Goal: Task Accomplishment & Management: Use online tool/utility

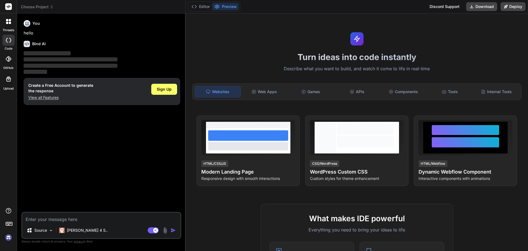
click at [7, 237] on img at bounding box center [8, 237] width 9 height 9
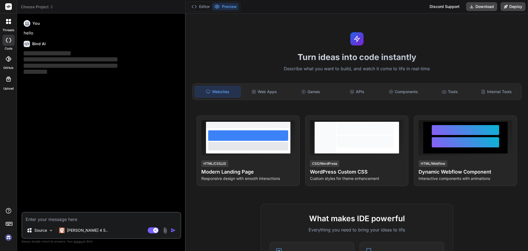
click at [9, 238] on img at bounding box center [8, 237] width 9 height 9
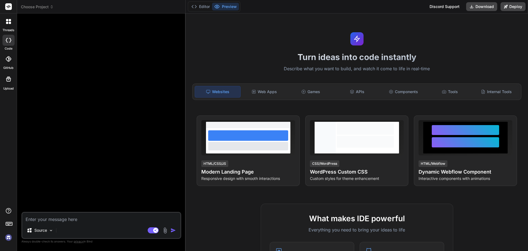
click at [7, 79] on icon at bounding box center [8, 79] width 7 height 7
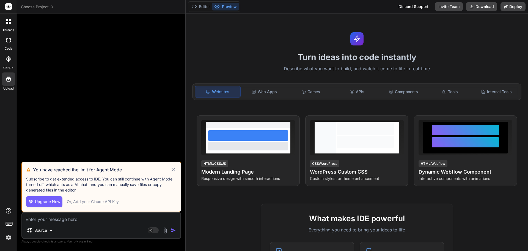
click at [173, 169] on icon at bounding box center [173, 169] width 6 height 7
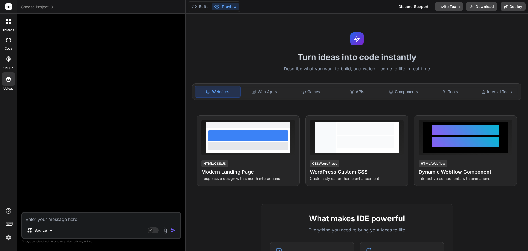
click at [10, 80] on icon at bounding box center [8, 79] width 7 height 7
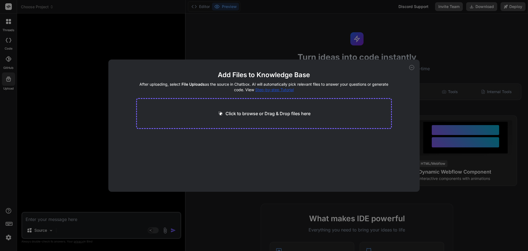
click at [261, 114] on p "Click to browse or Drag & Drop files here" at bounding box center [268, 113] width 85 height 7
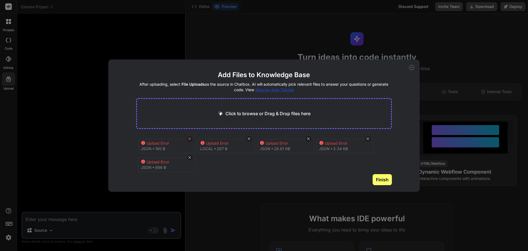
click at [190, 138] on icon at bounding box center [189, 138] width 5 height 5
click at [188, 139] on icon at bounding box center [189, 138] width 5 height 5
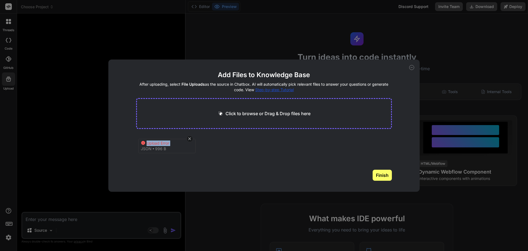
click at [188, 139] on icon at bounding box center [189, 138] width 5 height 5
click at [240, 114] on p "Click to browse or Drag & Drop files here" at bounding box center [268, 113] width 85 height 7
click at [229, 149] on main "Add Files to Knowledge Base After uploading, select File Uploads as the source …" at bounding box center [264, 130] width 256 height 121
click at [411, 66] on icon at bounding box center [412, 67] width 5 height 5
type textarea "x"
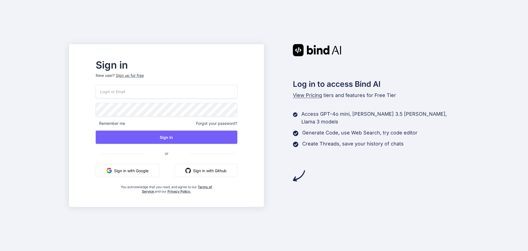
click at [140, 171] on button "Sign in with Google" at bounding box center [128, 170] width 64 height 13
click at [136, 171] on button "Sign in with Google" at bounding box center [128, 170] width 64 height 13
click at [133, 90] on input "email" at bounding box center [167, 91] width 142 height 13
type input "sarodesantis@gmail.com"
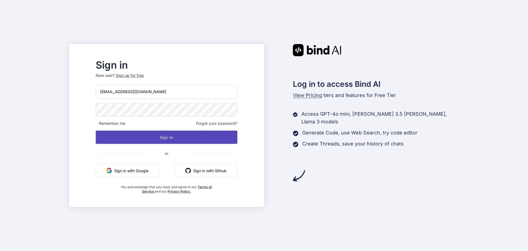
click at [177, 137] on button "Sign In" at bounding box center [167, 136] width 142 height 13
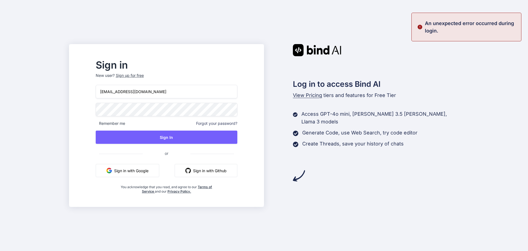
click at [138, 169] on button "Sign in with Google" at bounding box center [128, 170] width 64 height 13
